Goal: Transaction & Acquisition: Purchase product/service

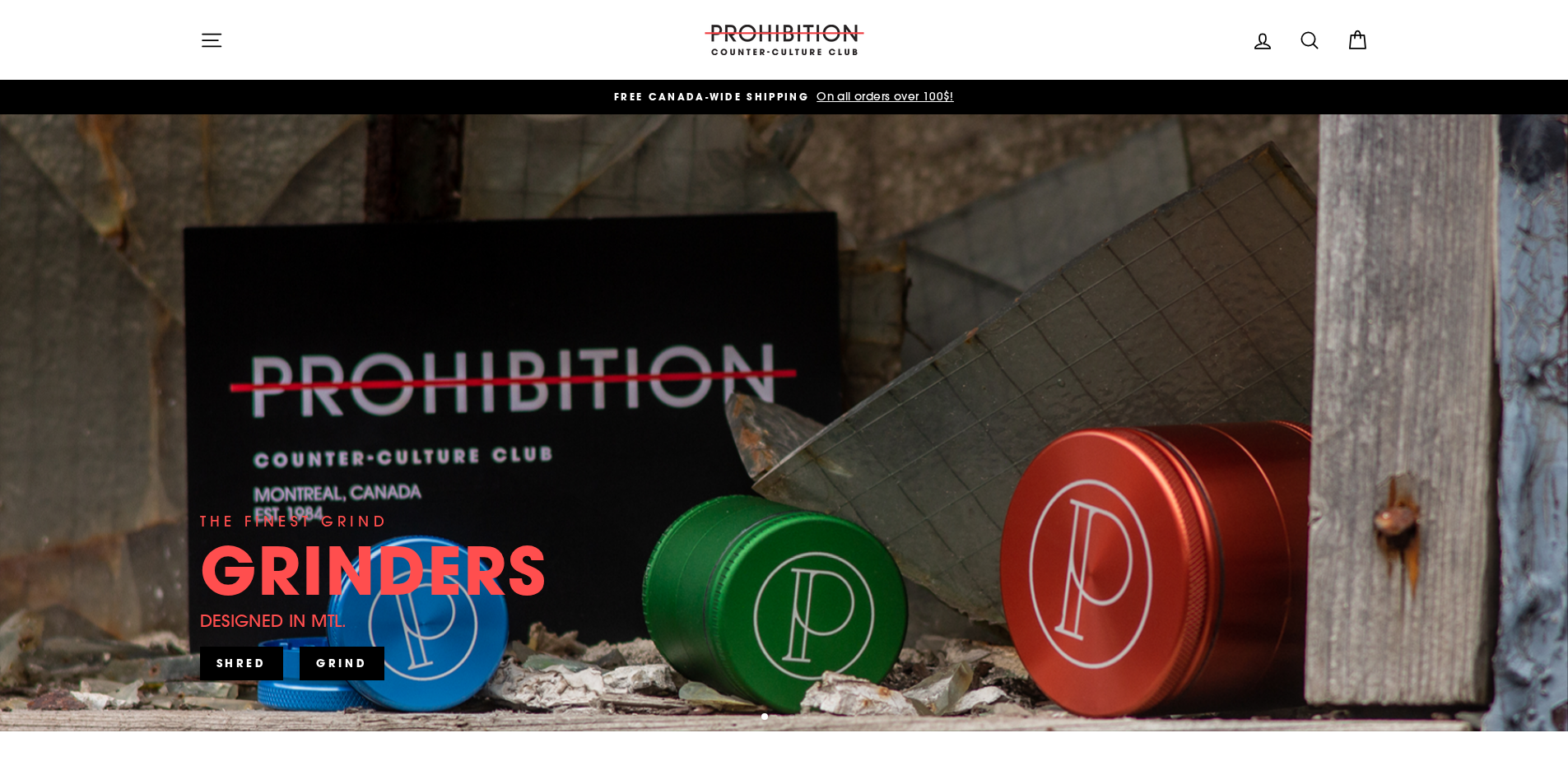
click at [213, 37] on icon "button" at bounding box center [211, 40] width 23 height 23
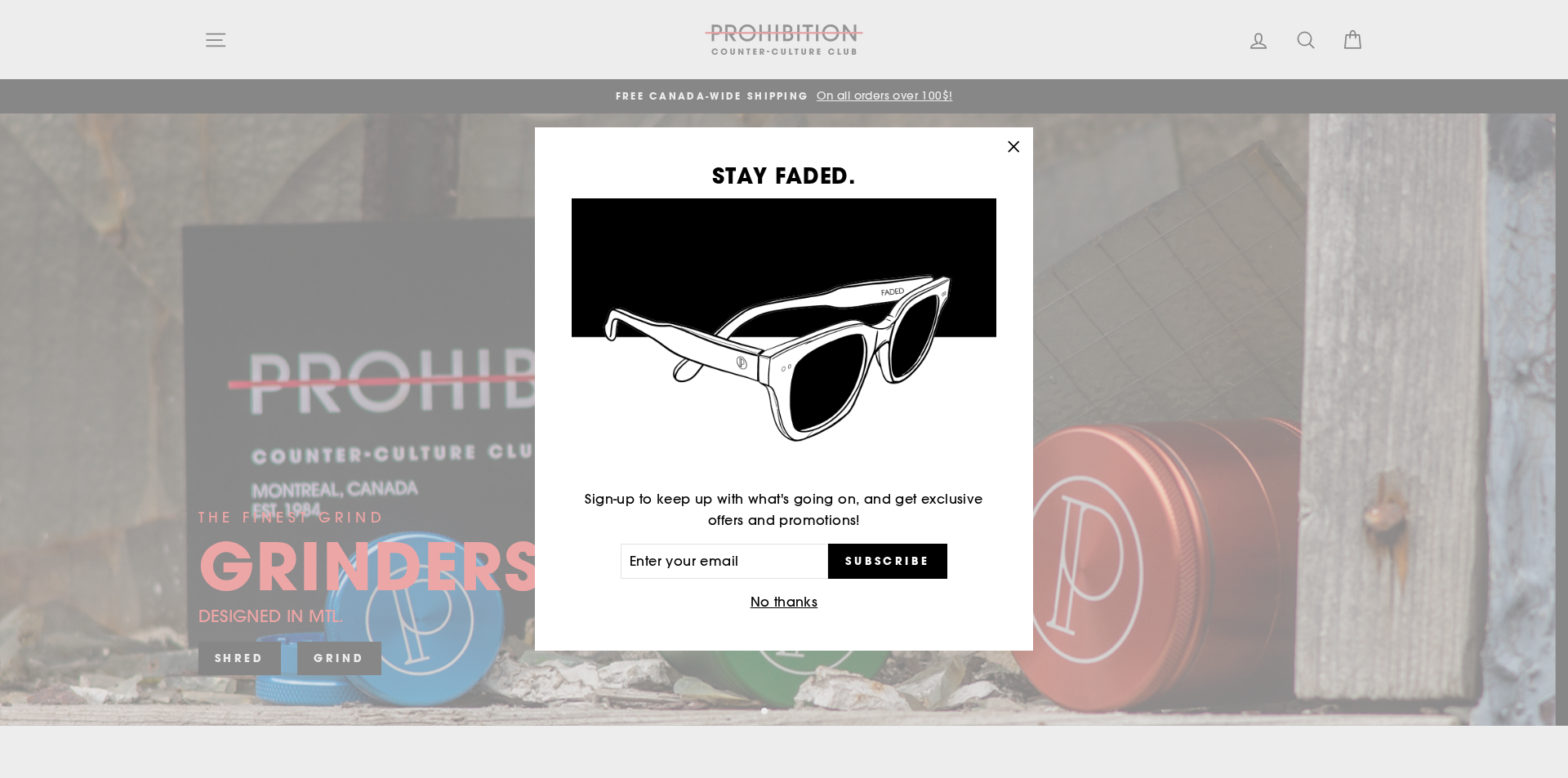
click at [1300, 46] on div "STAY FADED. Sign-up to keep up with what's going on, and get exclusive offers a…" at bounding box center [784, 389] width 1568 height 778
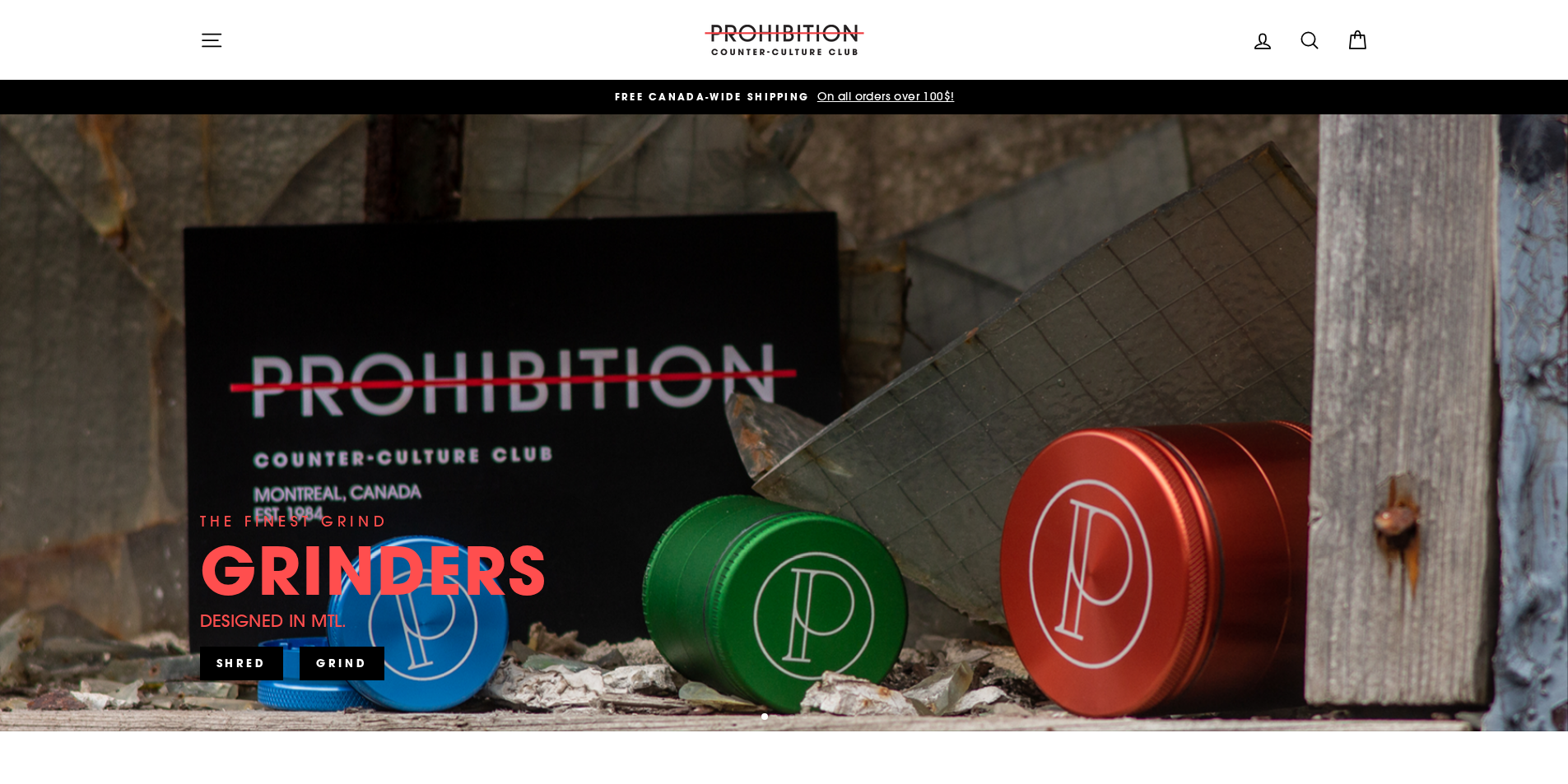
click at [1315, 41] on icon at bounding box center [1309, 40] width 16 height 16
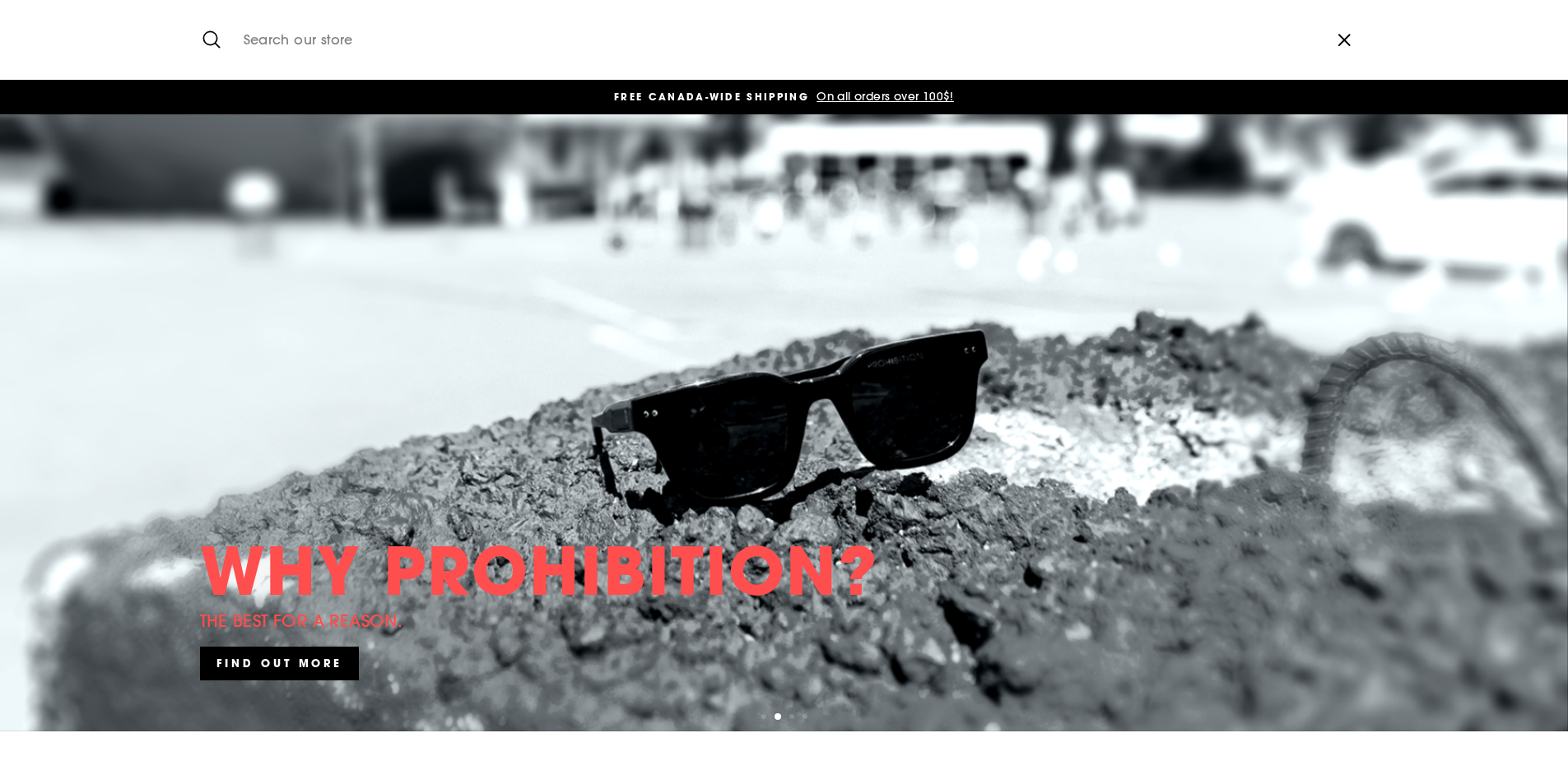
click at [350, 49] on input "Search our store" at bounding box center [777, 40] width 1084 height 55
type input "simpsons"
click at [200, 12] on button "Search" at bounding box center [218, 40] width 35 height 55
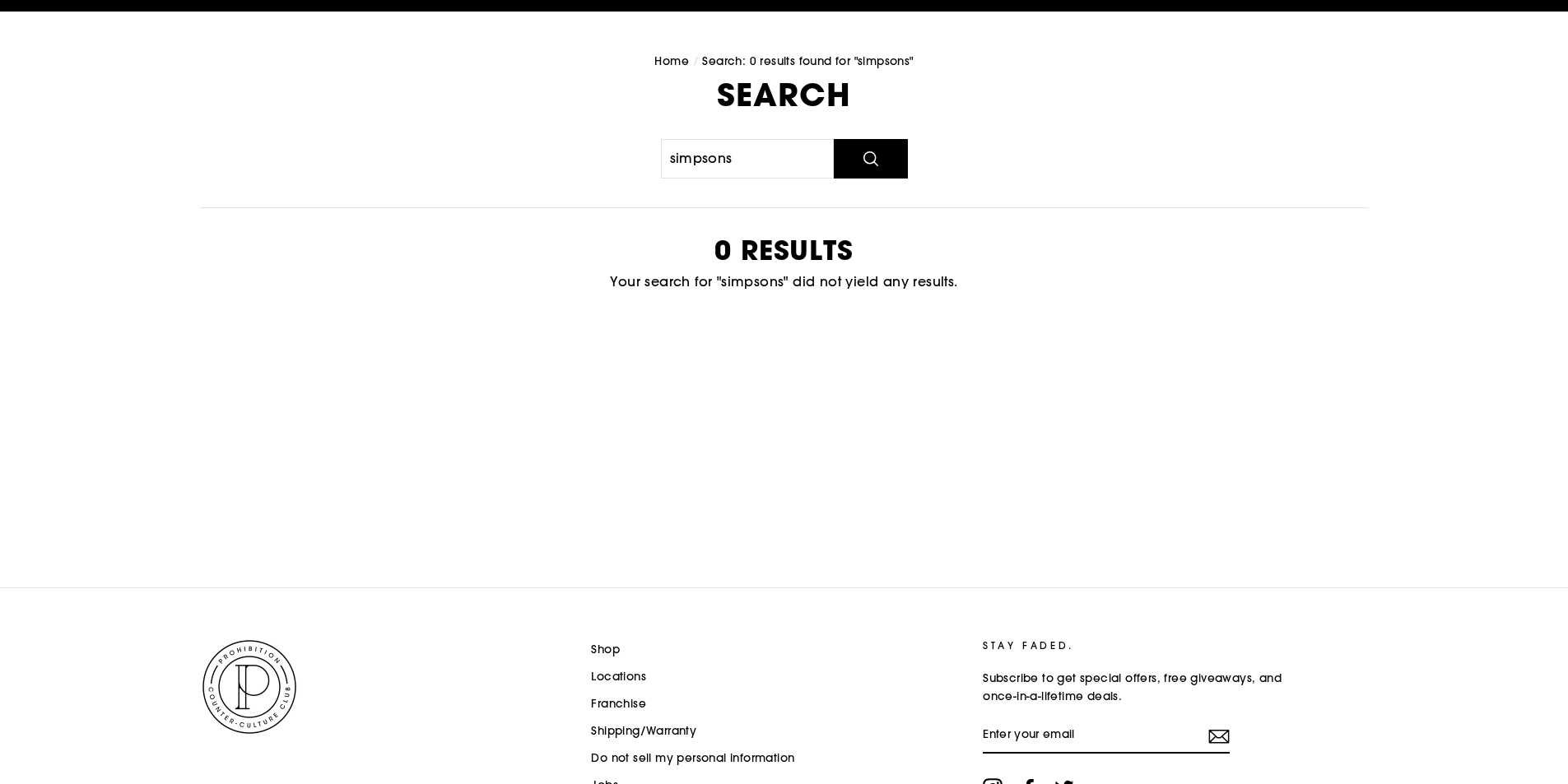
scroll to position [207, 0]
